Goal: Check status: Check status

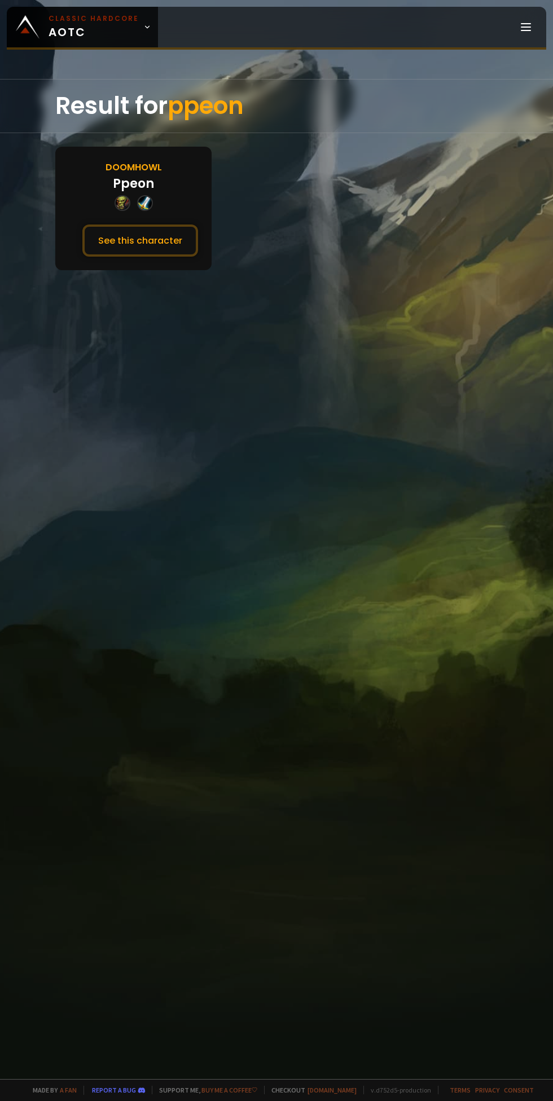
click at [151, 249] on button "See this character" at bounding box center [140, 240] width 116 height 32
click at [130, 227] on button "See this character" at bounding box center [140, 240] width 116 height 32
